Goal: Information Seeking & Learning: Check status

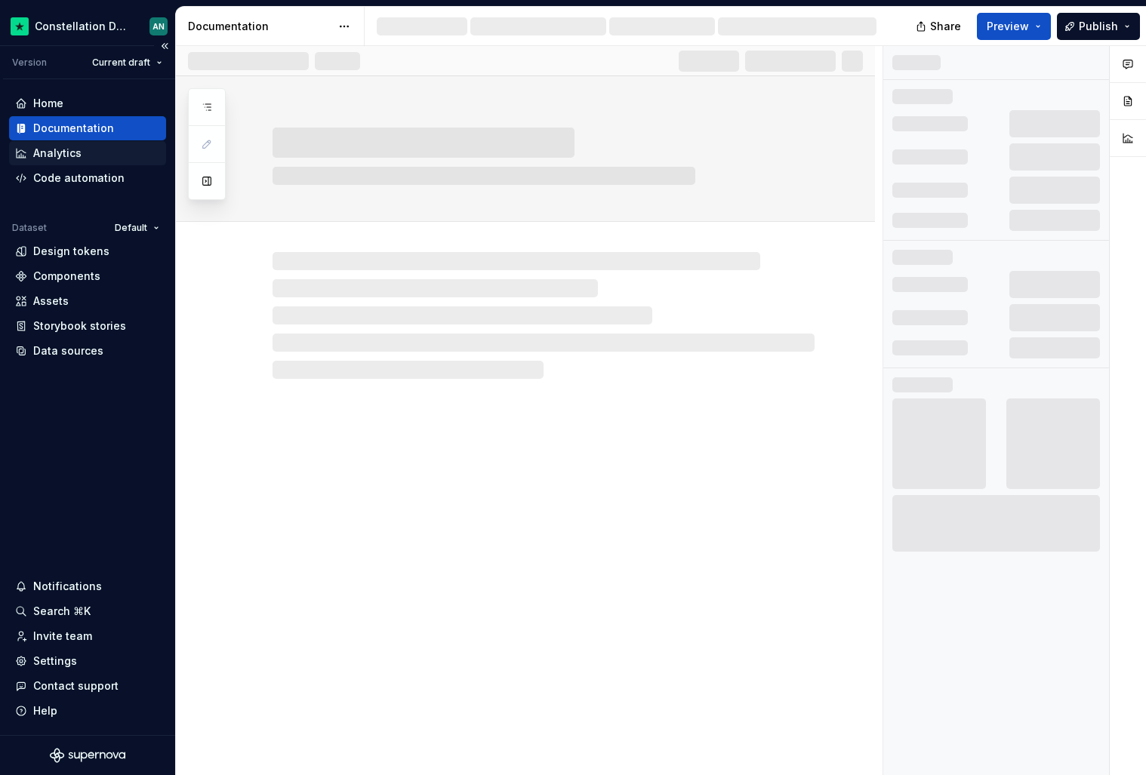
click at [48, 149] on div "Analytics" at bounding box center [57, 153] width 48 height 15
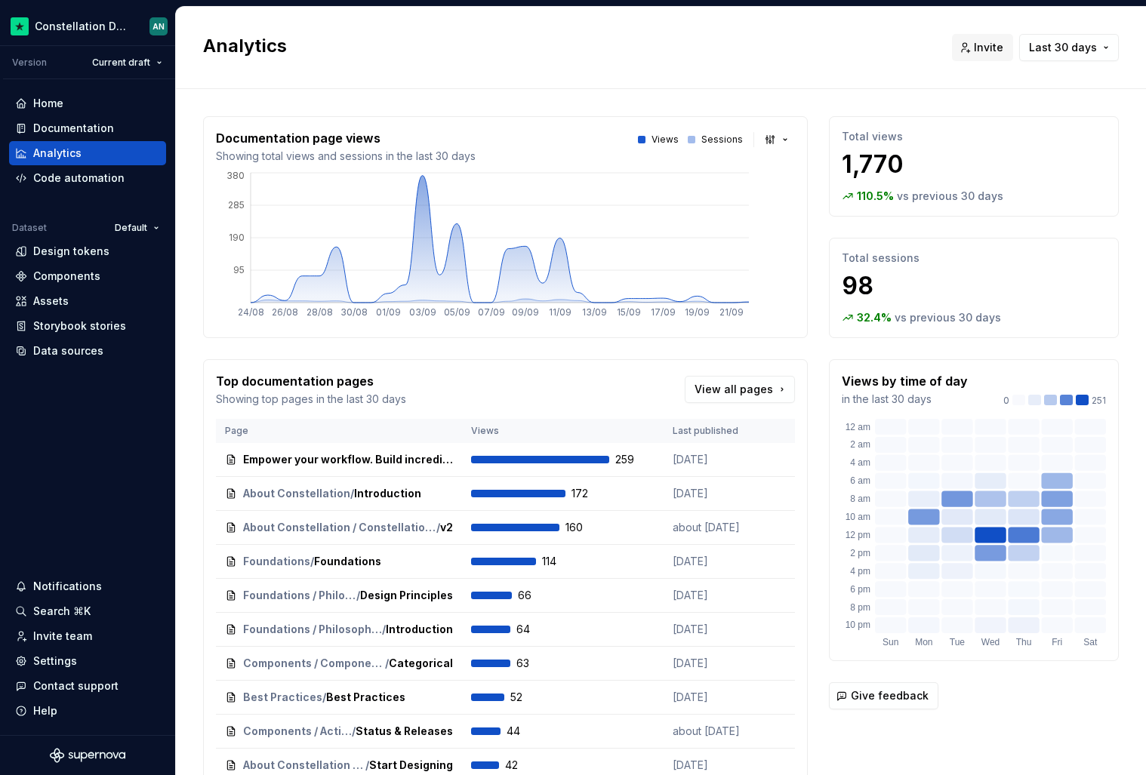
click at [555, 68] on div "Analytics Invite Last 30 days" at bounding box center [661, 48] width 970 height 82
click at [857, 190] on p "110.5 %" at bounding box center [875, 196] width 37 height 15
click at [1065, 37] on button "Last 30 days" at bounding box center [1069, 47] width 100 height 27
click at [1013, 127] on div "Last 90 days" at bounding box center [1003, 128] width 68 height 15
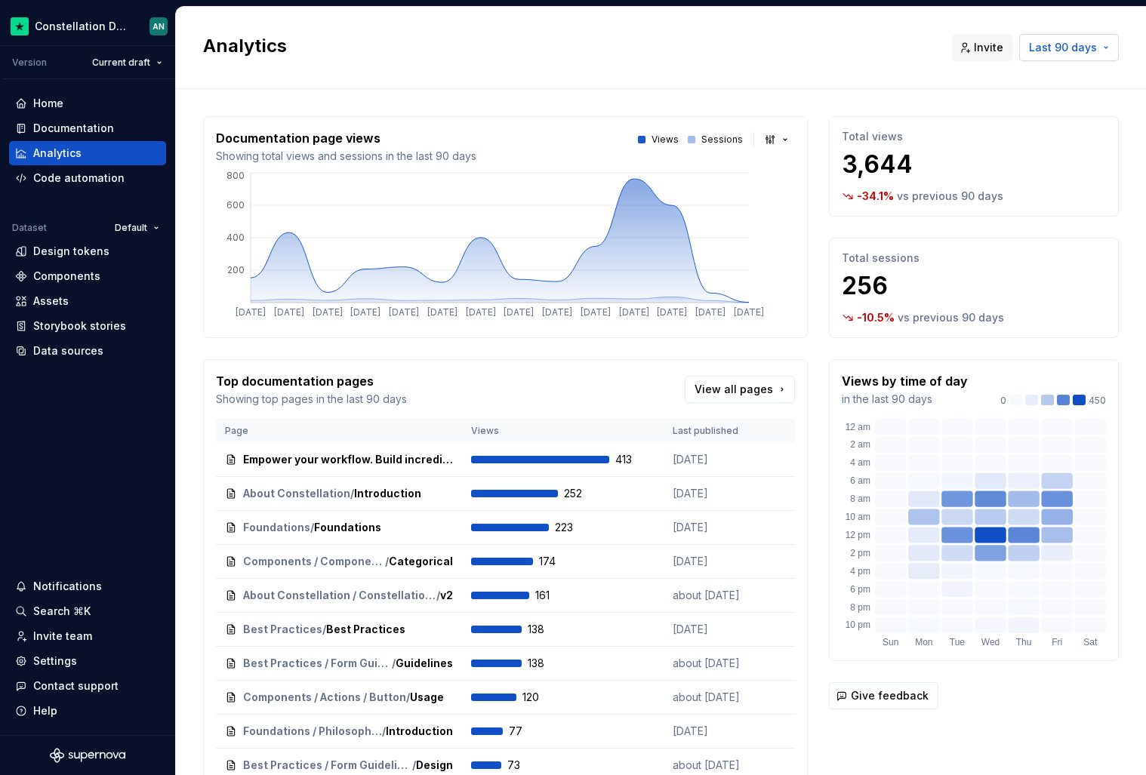
click at [1077, 45] on span "Last 90 days" at bounding box center [1063, 47] width 68 height 15
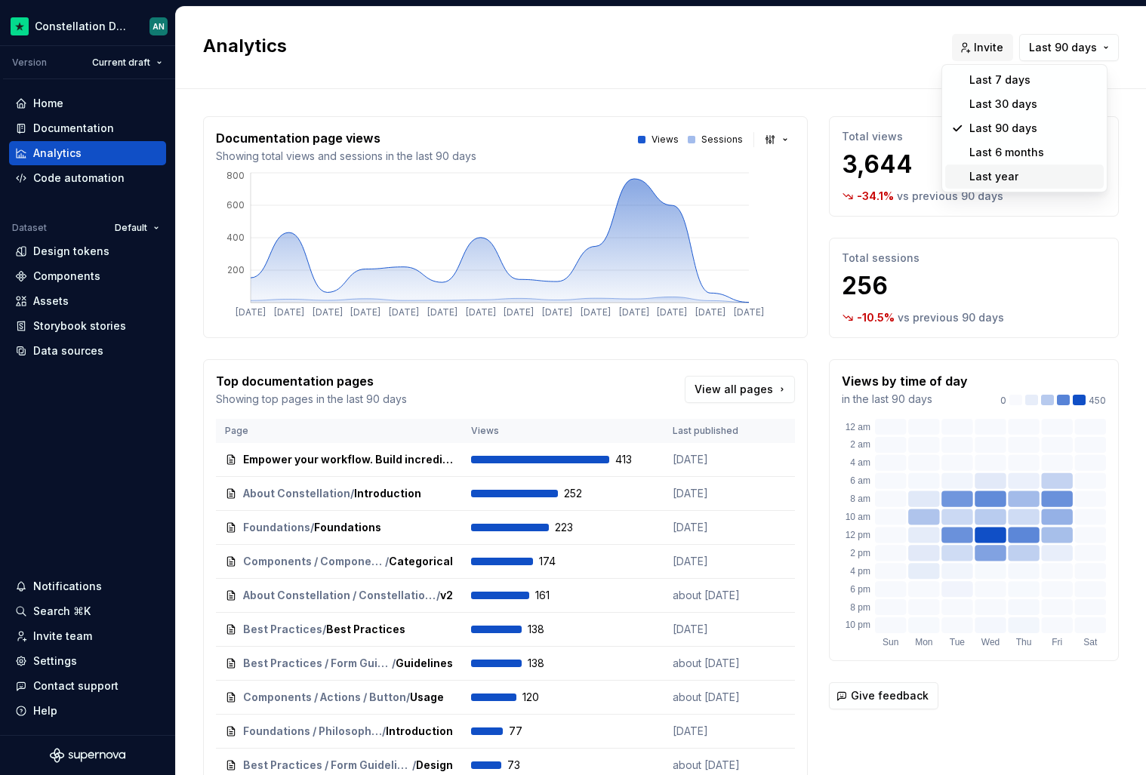
click at [1016, 167] on span "Last year" at bounding box center [1024, 177] width 159 height 24
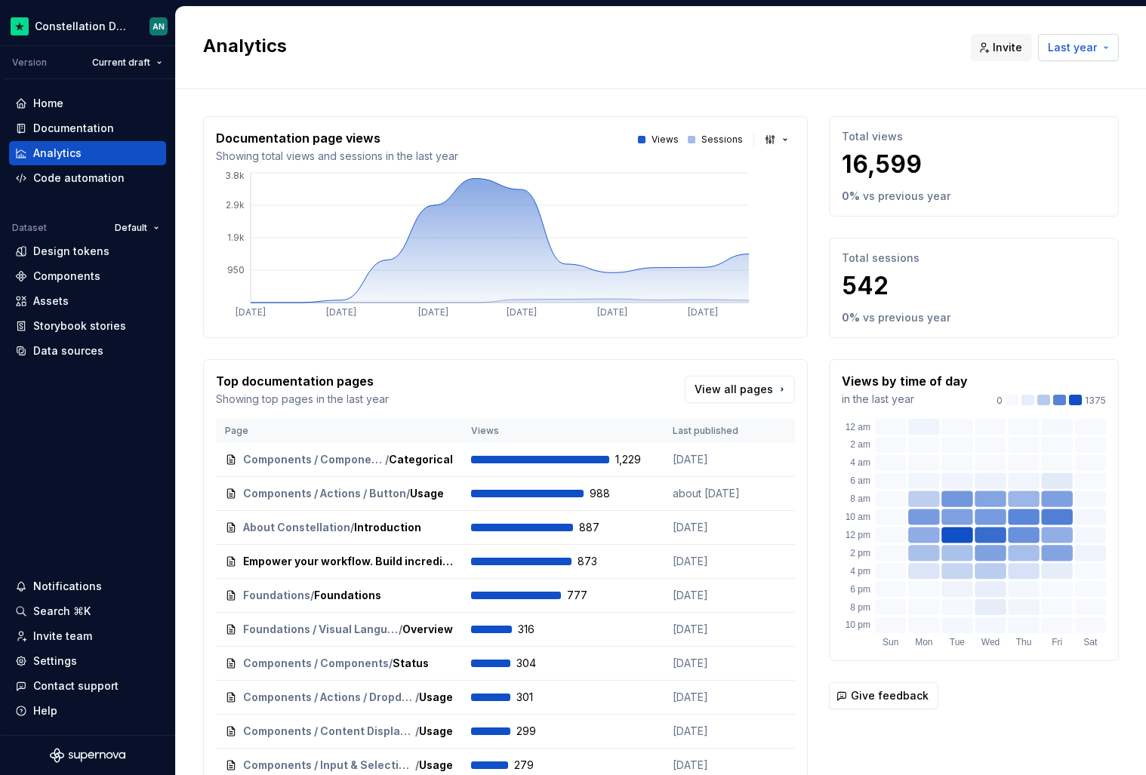
click at [1083, 47] on span "Last year" at bounding box center [1072, 47] width 49 height 15
click at [1015, 130] on div "Last 90 days" at bounding box center [1003, 128] width 68 height 15
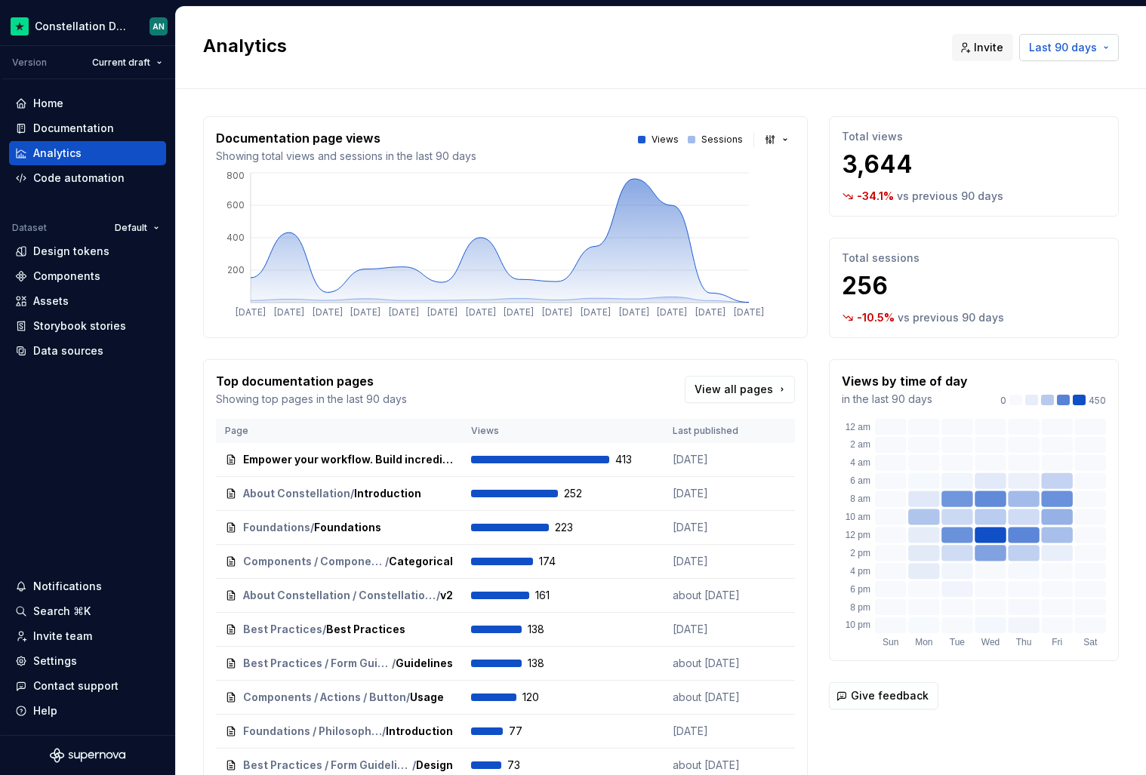
click at [1062, 55] on button "Last 90 days" at bounding box center [1069, 47] width 100 height 27
click at [1013, 106] on div "Last 30 days" at bounding box center [1003, 104] width 68 height 15
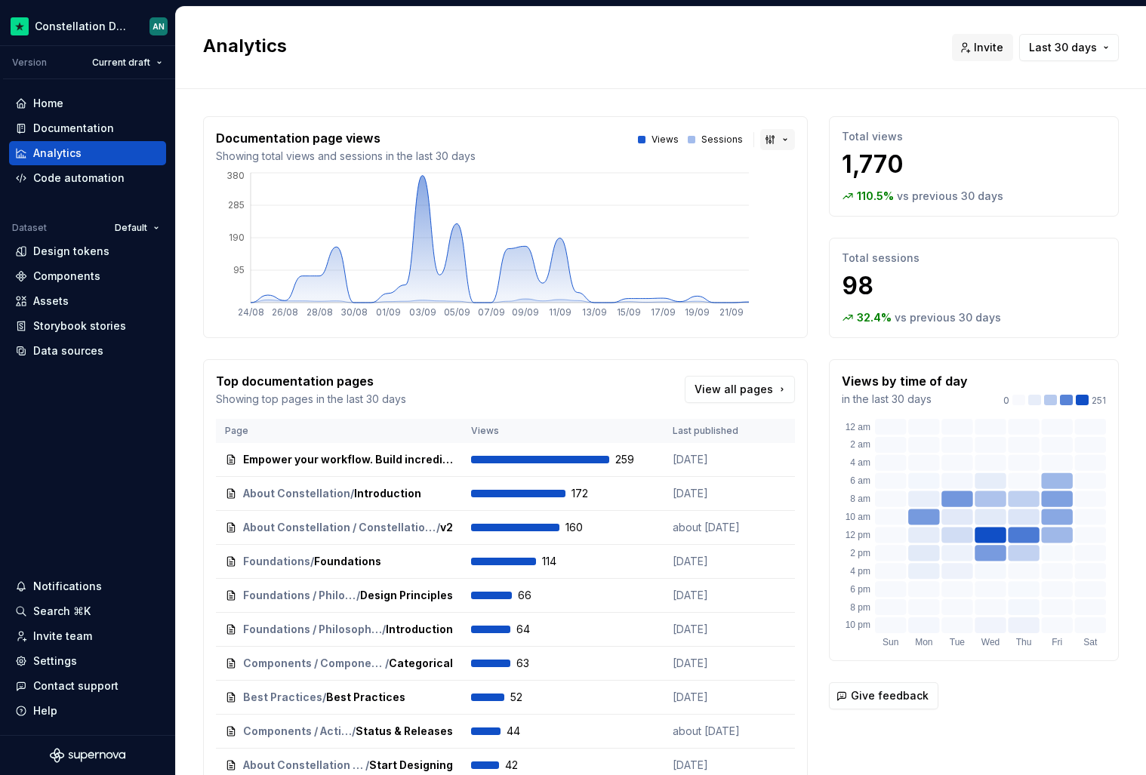
click at [760, 137] on button "button" at bounding box center [777, 139] width 35 height 21
click at [799, 220] on div "Line chart" at bounding box center [803, 217] width 53 height 15
click at [774, 137] on button "button" at bounding box center [777, 139] width 35 height 21
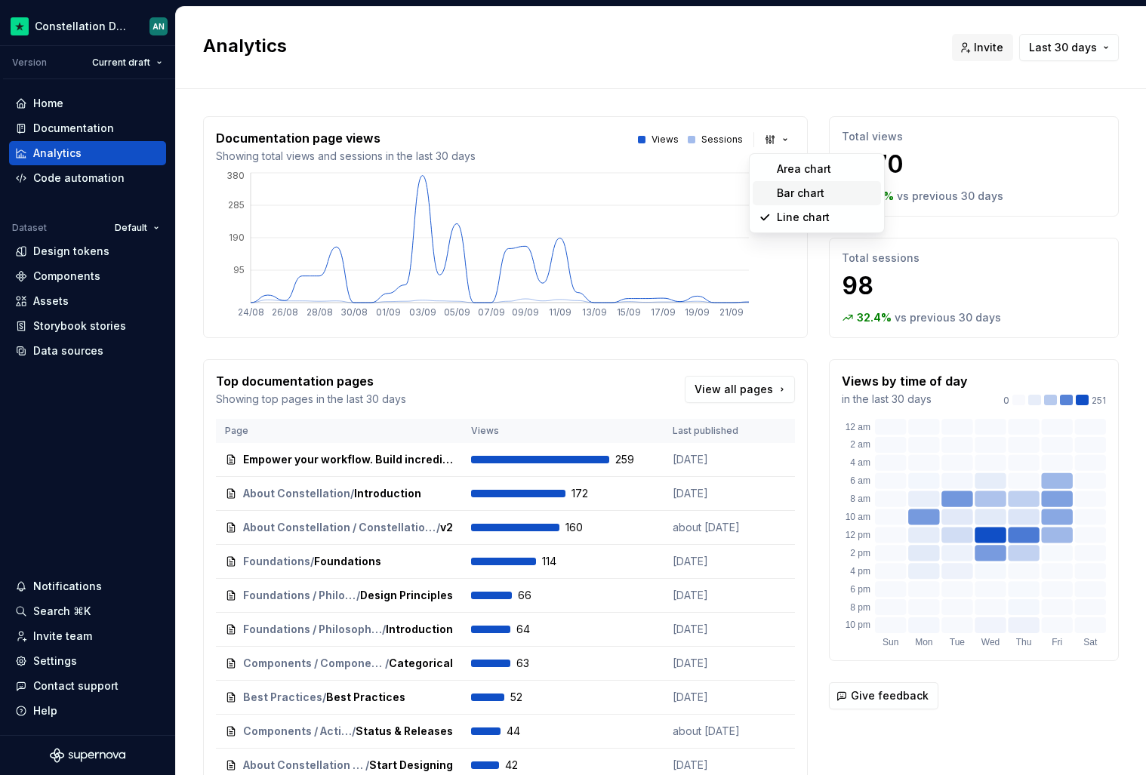
click at [771, 184] on span "Bar chart" at bounding box center [817, 193] width 128 height 24
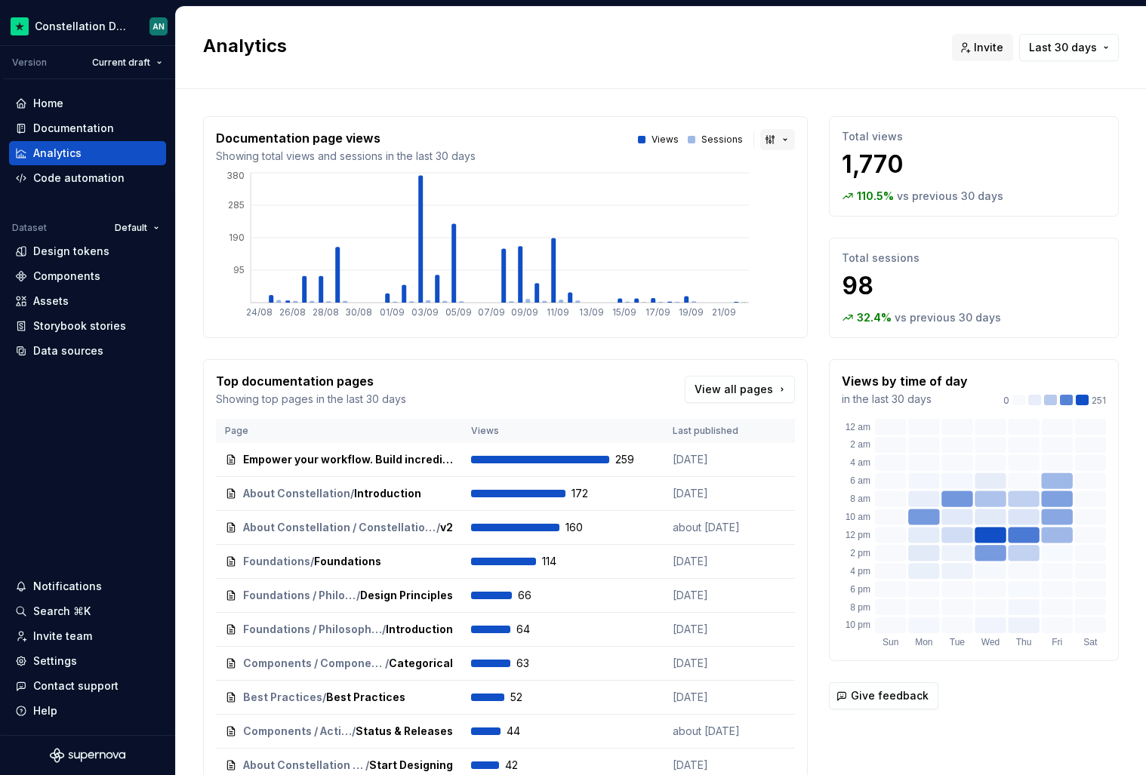
click at [766, 144] on button "button" at bounding box center [777, 139] width 35 height 21
click at [806, 167] on div "Area chart" at bounding box center [804, 169] width 54 height 15
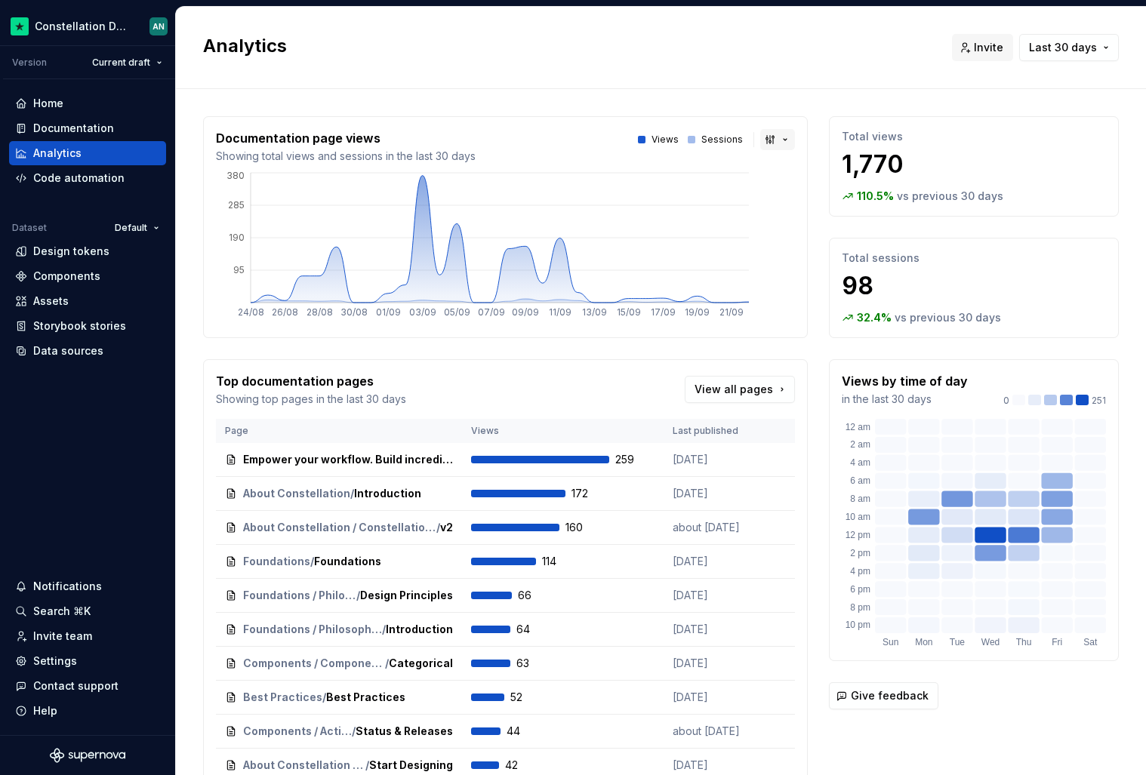
click at [767, 139] on button "button" at bounding box center [777, 139] width 35 height 21
click at [880, 71] on html "Constellation Design System AN Version Current draft Home Documentation Analyti…" at bounding box center [573, 387] width 1146 height 775
click at [974, 51] on span "Invite" at bounding box center [988, 47] width 29 height 15
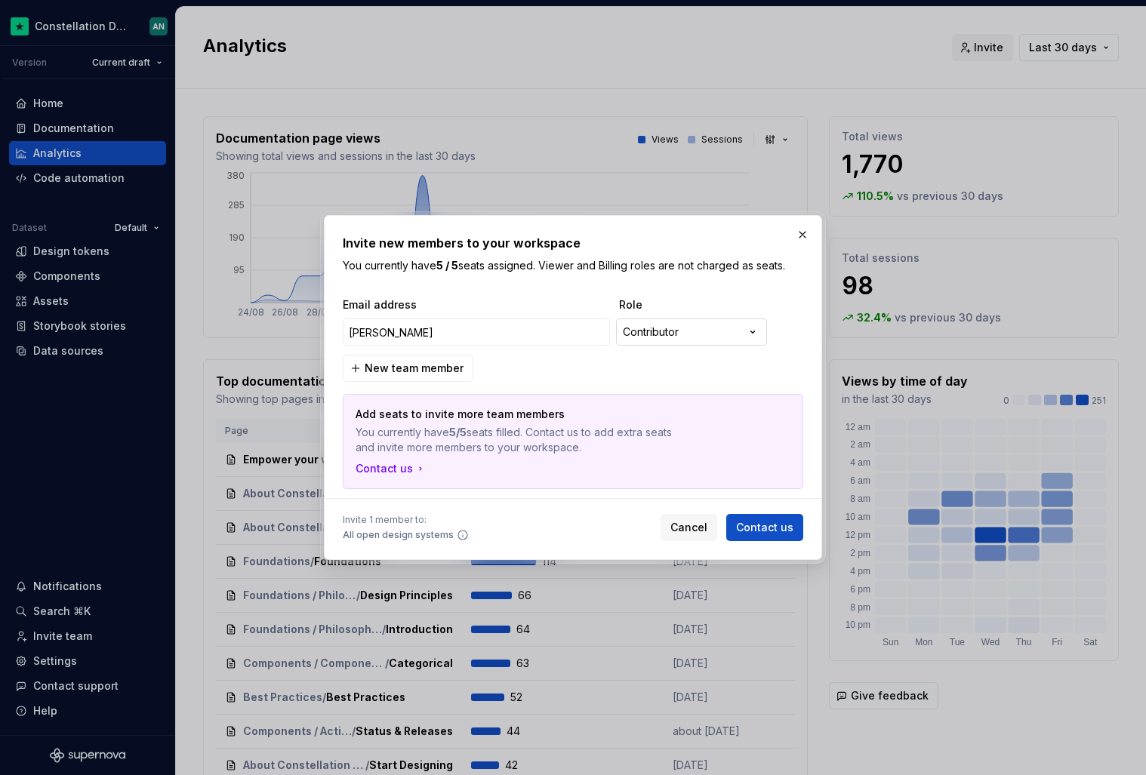
type input "Yolanda"
click at [701, 329] on div "**********" at bounding box center [573, 387] width 1146 height 775
click at [798, 234] on button "button" at bounding box center [802, 234] width 21 height 21
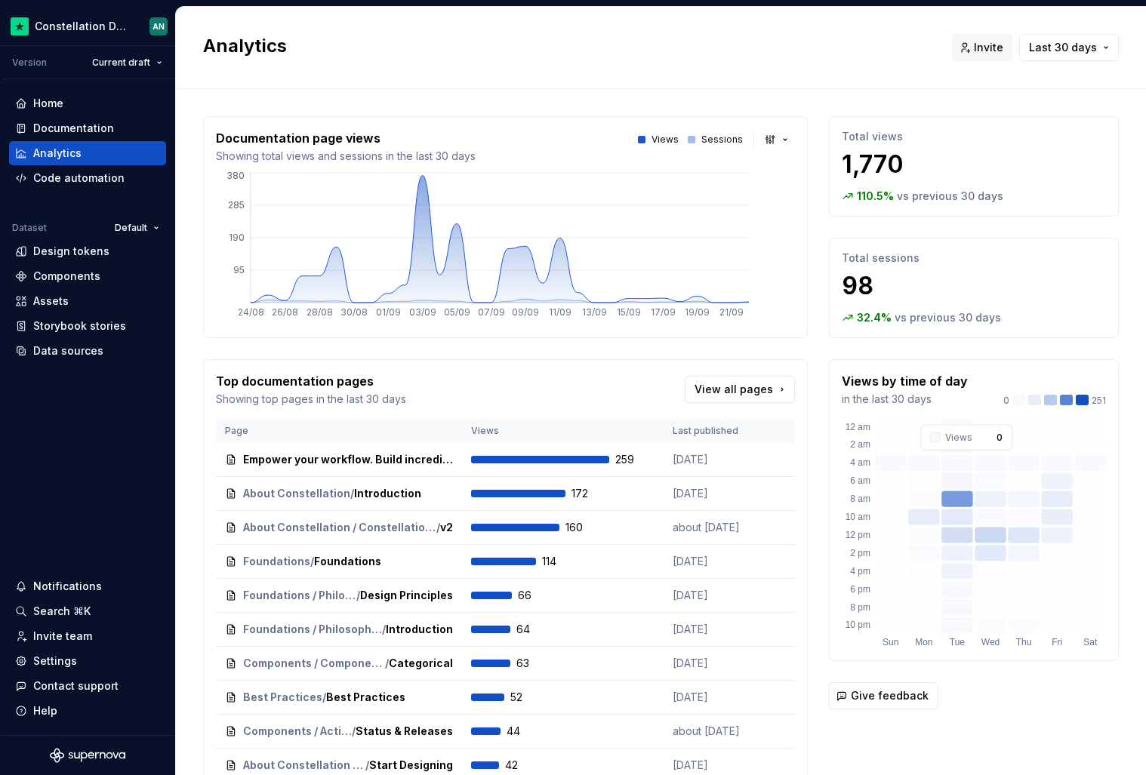
click at [955, 464] on rect at bounding box center [957, 463] width 31 height 16
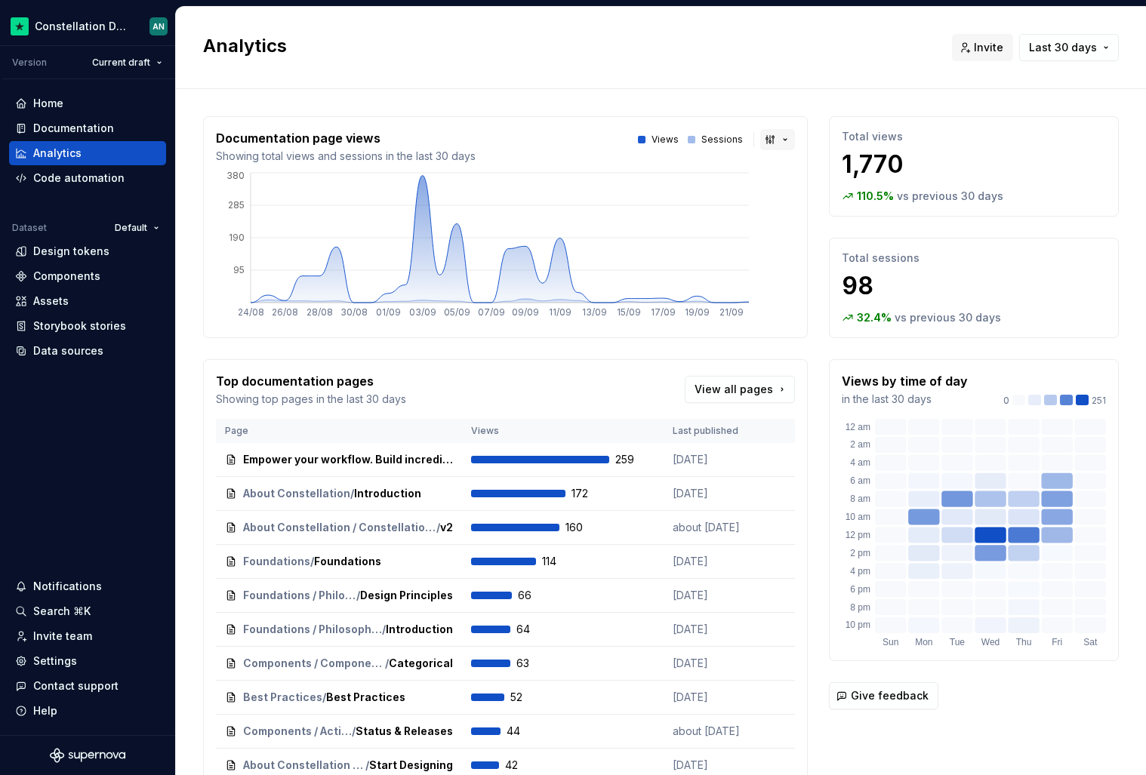
click at [764, 140] on button "button" at bounding box center [777, 139] width 35 height 21
click at [789, 115] on html "Constellation Design System AN Version Current draft Home Documentation Analyti…" at bounding box center [573, 387] width 1146 height 775
click at [764, 134] on button "button" at bounding box center [777, 139] width 35 height 21
click at [908, 170] on html "Constellation Design System AN Version Current draft Home Documentation Analyti…" at bounding box center [573, 387] width 1146 height 775
click at [780, 145] on button "button" at bounding box center [777, 139] width 35 height 21
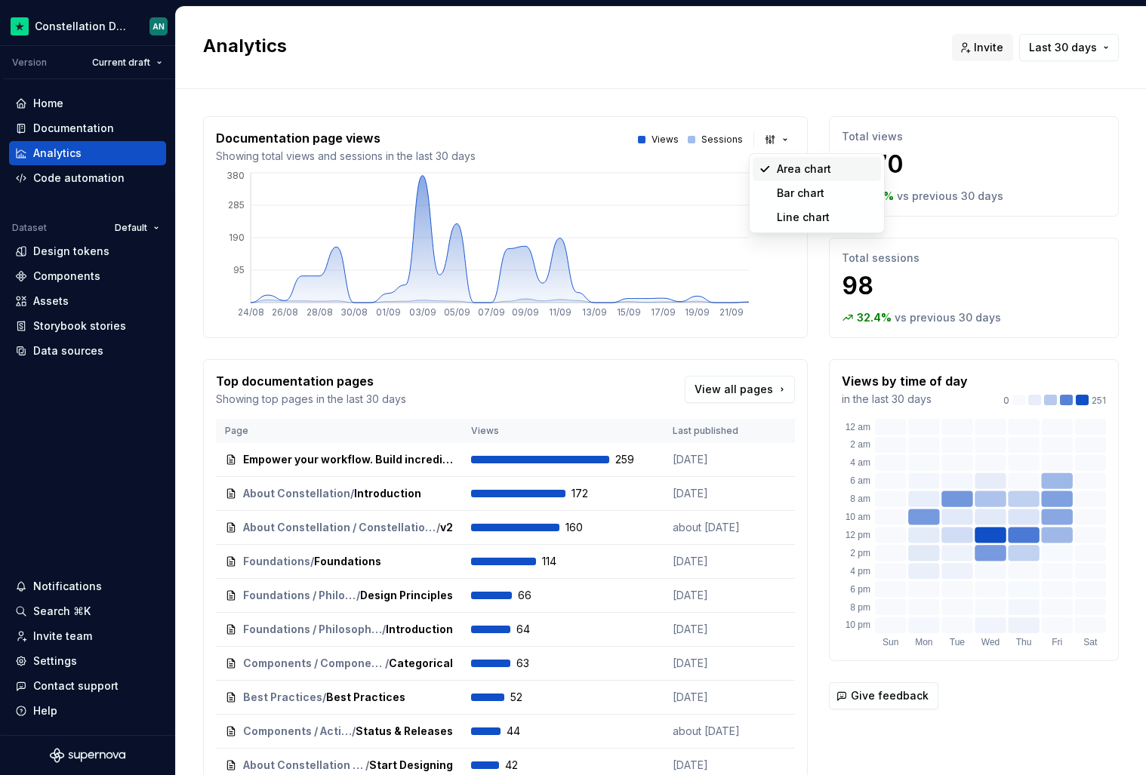
click at [883, 140] on html "Constellation Design System AN Version Current draft Home Documentation Analyti…" at bounding box center [573, 387] width 1146 height 775
click at [1032, 54] on span "Last 30 days" at bounding box center [1063, 47] width 68 height 15
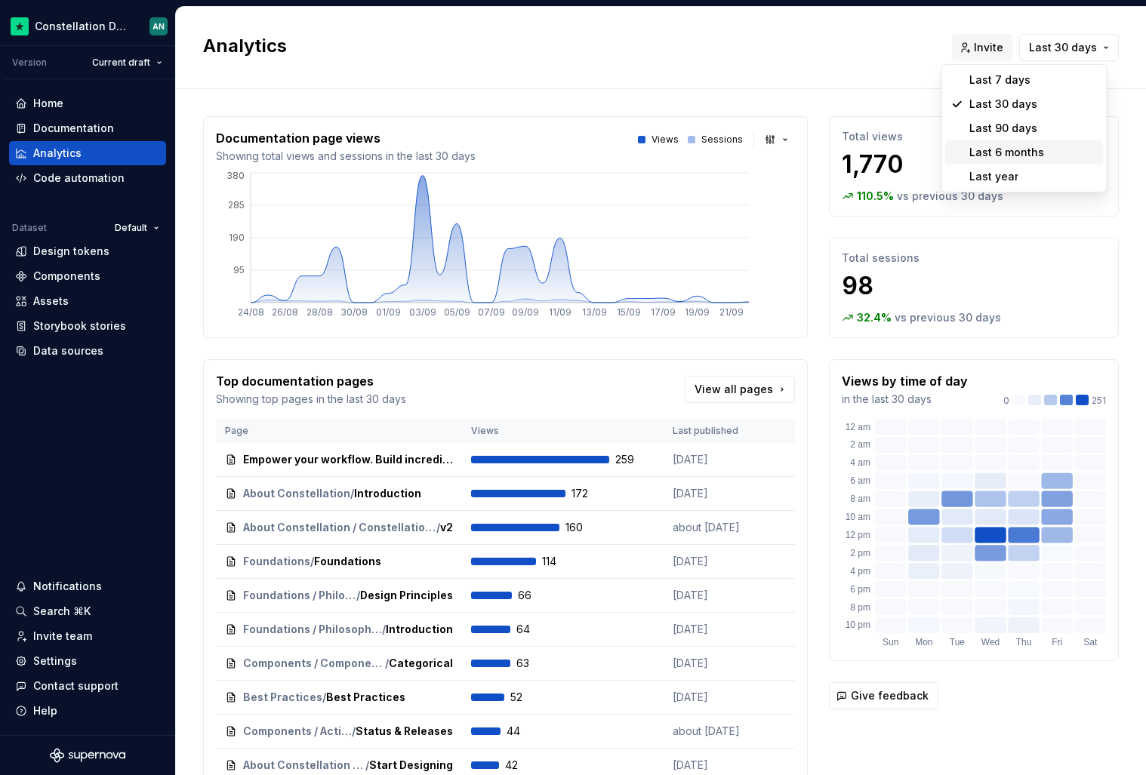
click at [993, 147] on div "Last 6 months" at bounding box center [1006, 152] width 75 height 15
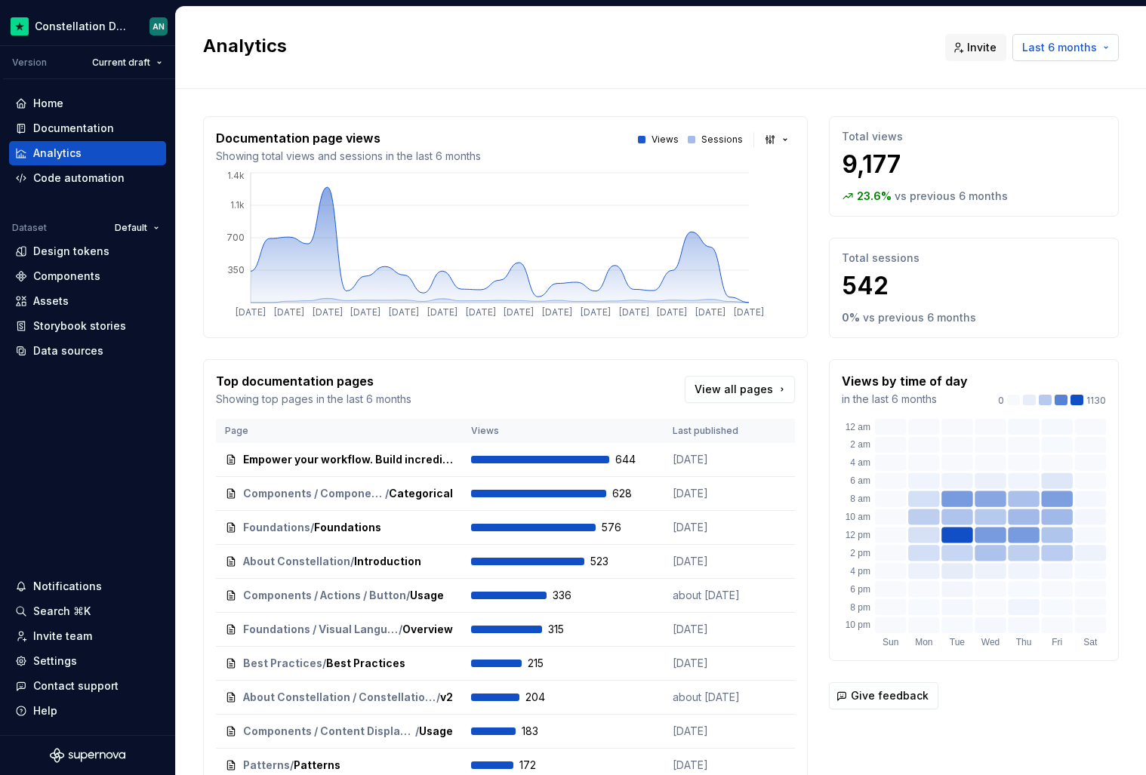
click at [1066, 44] on span "Last 6 months" at bounding box center [1059, 47] width 75 height 15
click at [1005, 124] on div "Last 90 days" at bounding box center [1003, 128] width 68 height 15
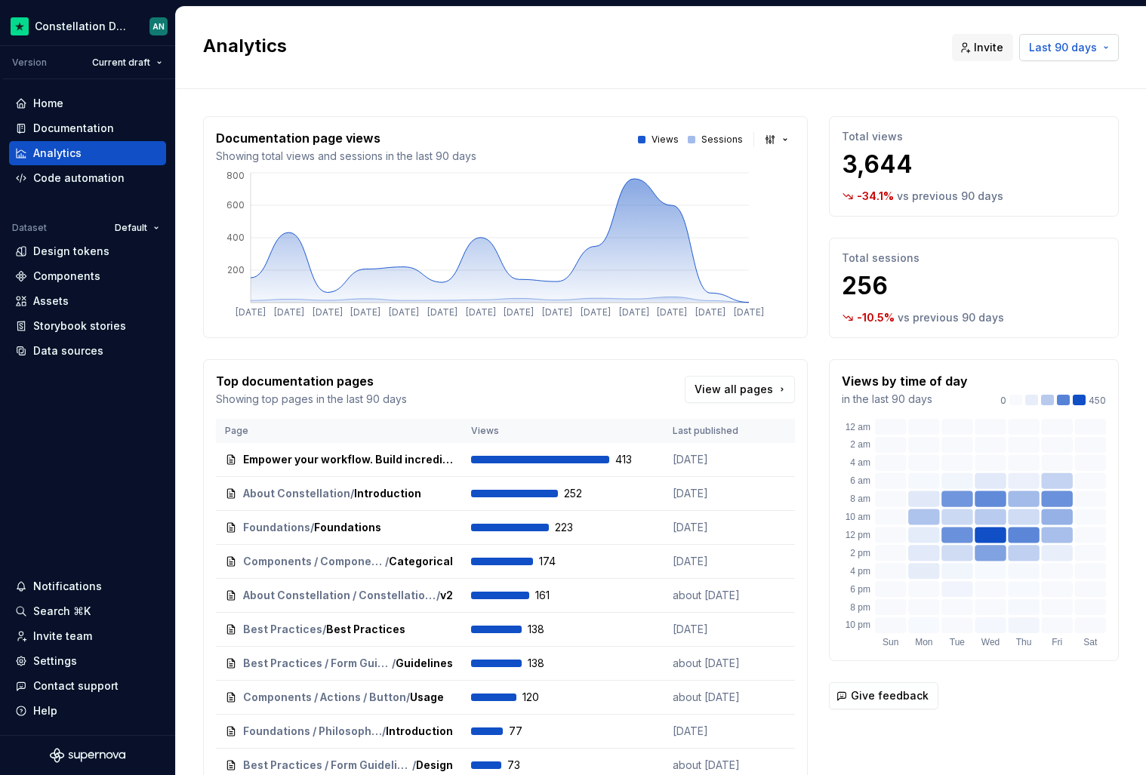
click at [1057, 52] on span "Last 90 days" at bounding box center [1063, 47] width 68 height 15
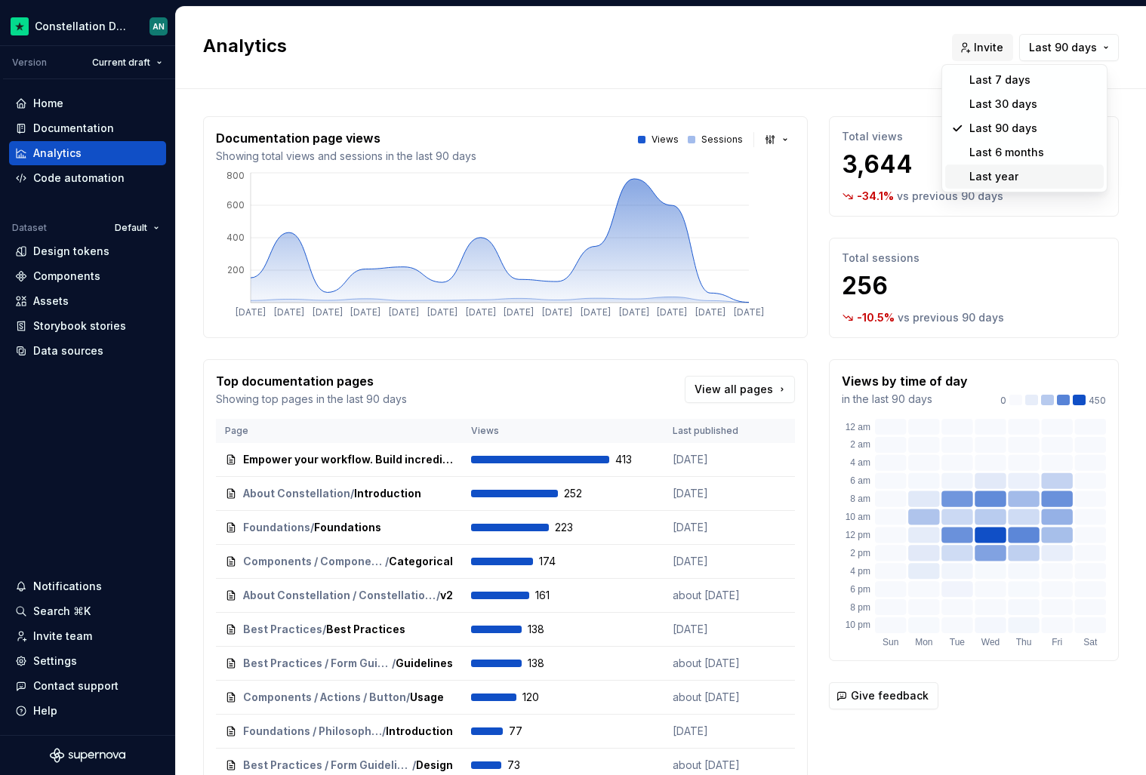
click at [1009, 169] on div "Last year" at bounding box center [993, 176] width 49 height 15
